Goal: Find contact information: Find contact information

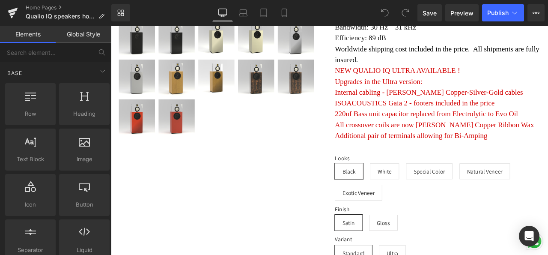
scroll to position [7696, 0]
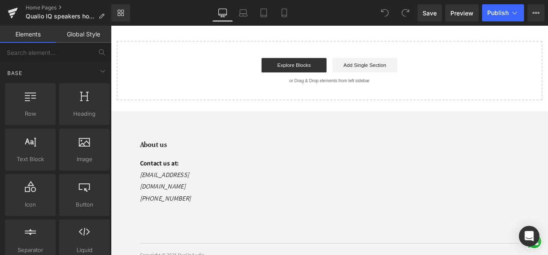
click at [210, 182] on div "Contact us at: [EMAIL_ADDRESS][DOMAIN_NAME] [PHONE_NUMBER]" at bounding box center [179, 210] width 68 height 56
click at [164, 194] on div "About us Contact us at: [EMAIL_ADDRESS][DOMAIN_NAME] [PHONE_NUMBER]" at bounding box center [179, 205] width 68 height 88
click at [152, 202] on div "About us Contact us at: [EMAIL_ADDRESS][DOMAIN_NAME] [PHONE_NUMBER] Copyright ©…" at bounding box center [370, 237] width 518 height 153
click at [69, 57] on input "text" at bounding box center [46, 52] width 92 height 19
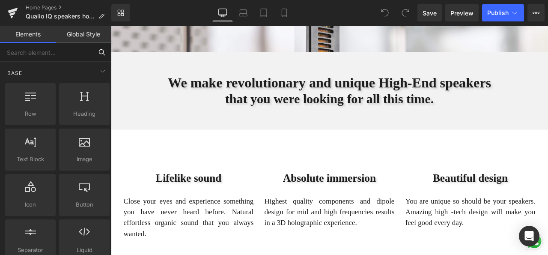
scroll to position [0, 0]
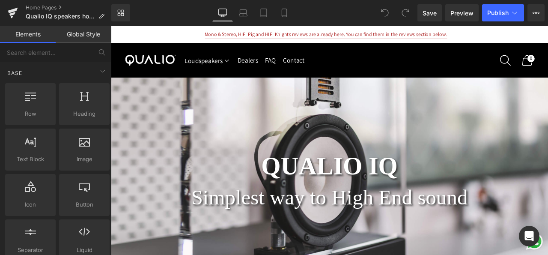
click at [27, 34] on link "Elements" at bounding box center [28, 34] width 56 height 17
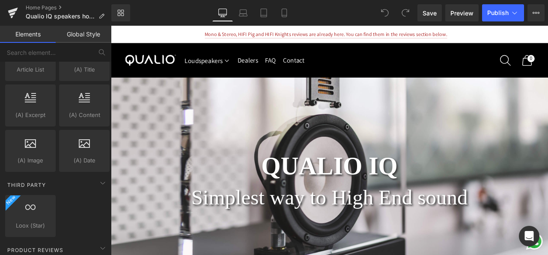
scroll to position [1730, 0]
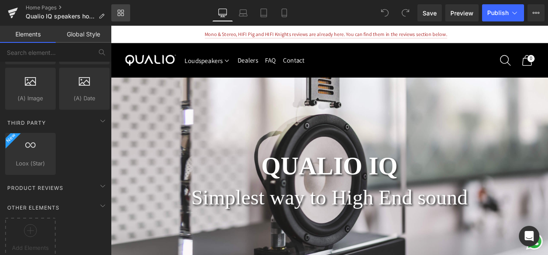
click at [129, 10] on link "Library" at bounding box center [120, 12] width 19 height 17
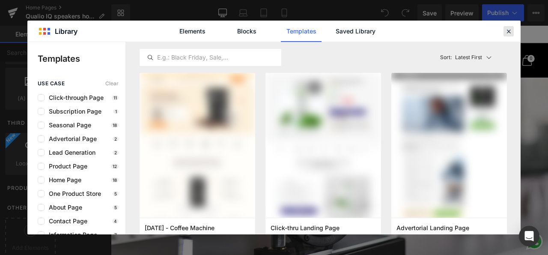
click at [509, 33] on icon at bounding box center [509, 31] width 8 height 8
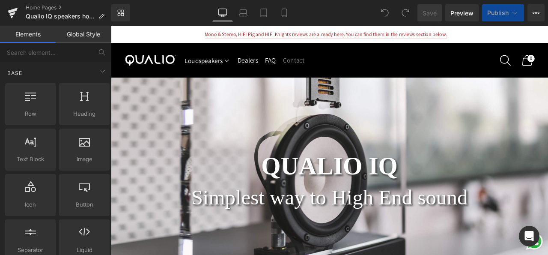
click at [333, 68] on link "Contact" at bounding box center [327, 66] width 25 height 19
